Goal: Find specific page/section: Find specific page/section

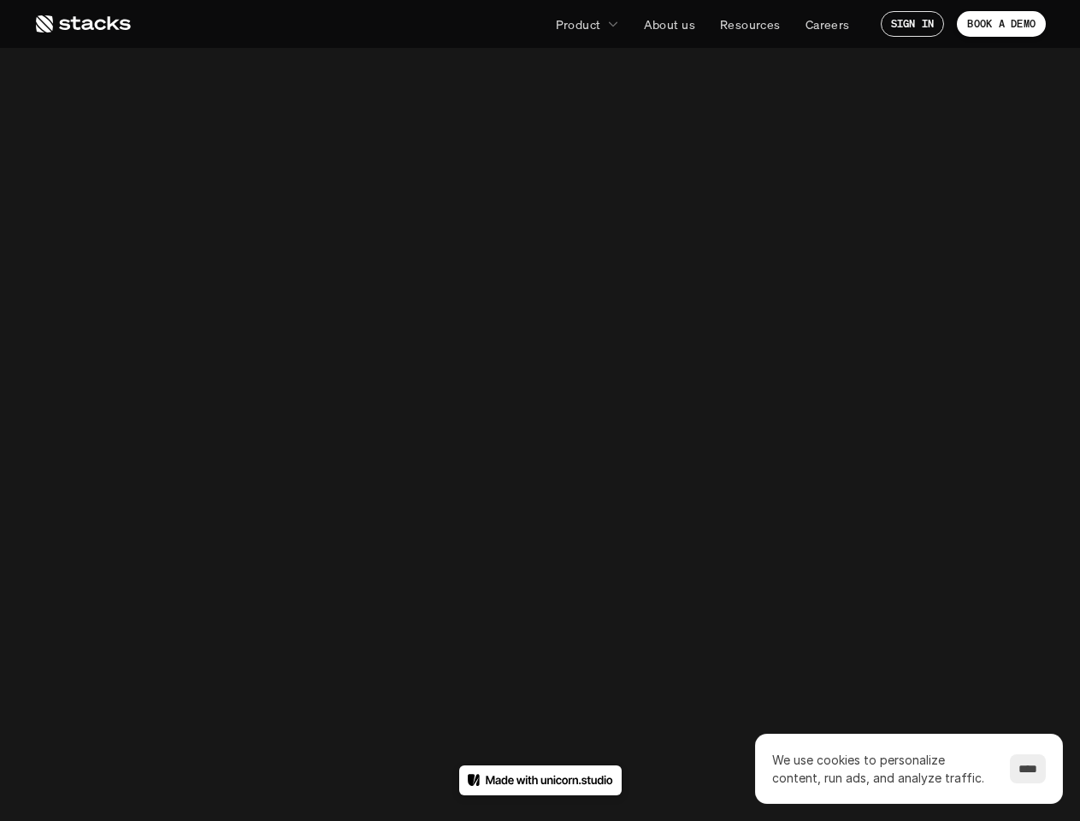
click at [540, 410] on div "404" at bounding box center [539, 411] width 774 height 315
click at [587, 24] on p "Product" at bounding box center [578, 24] width 45 height 18
click at [1023, 769] on input "****" at bounding box center [1028, 768] width 36 height 29
